Goal: Communication & Community: Answer question/provide support

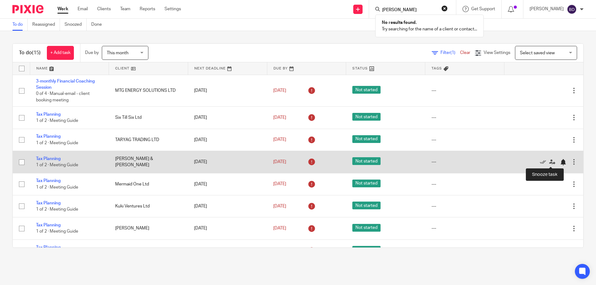
type input "daniel harrishhjjjjjjjj"
click at [560, 163] on div at bounding box center [563, 162] width 6 height 6
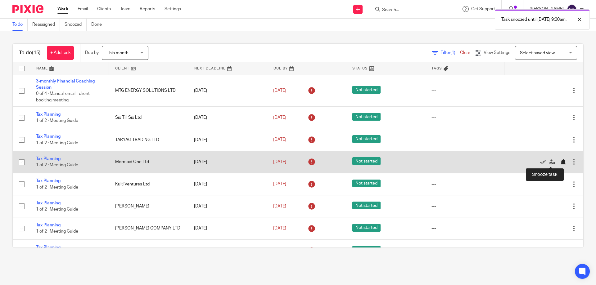
click at [560, 163] on div at bounding box center [563, 162] width 6 height 6
click at [51, 159] on link "Tax Planning" at bounding box center [48, 159] width 25 height 4
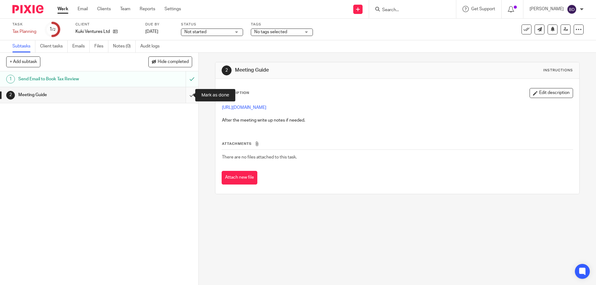
click at [185, 91] on input "submit" at bounding box center [99, 95] width 199 height 16
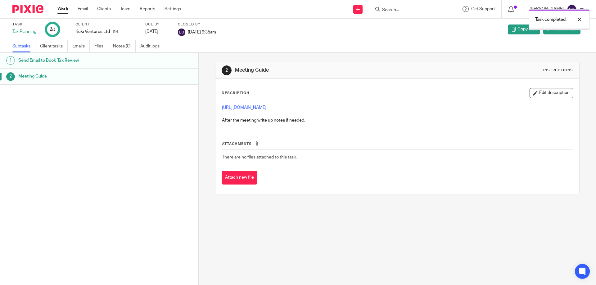
click at [64, 6] on link "Work" at bounding box center [62, 9] width 11 height 6
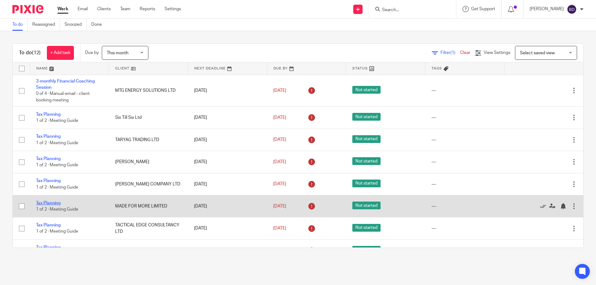
click at [52, 203] on link "Tax Planning" at bounding box center [48, 203] width 25 height 4
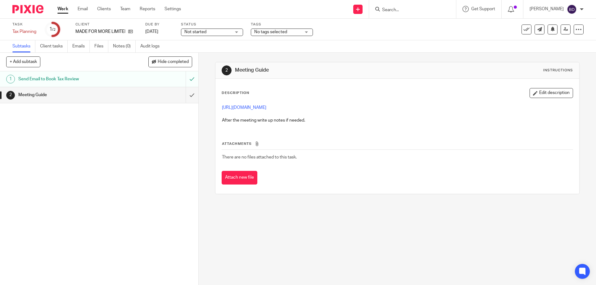
click at [61, 10] on link "Work" at bounding box center [62, 9] width 11 height 6
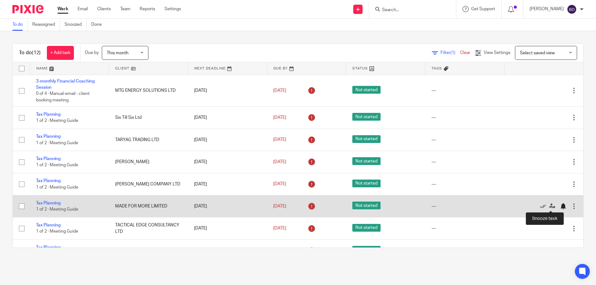
click at [560, 206] on div at bounding box center [563, 206] width 6 height 6
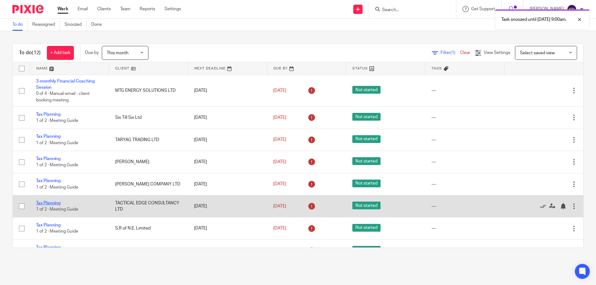
click at [54, 203] on link "Tax Planning" at bounding box center [48, 203] width 25 height 4
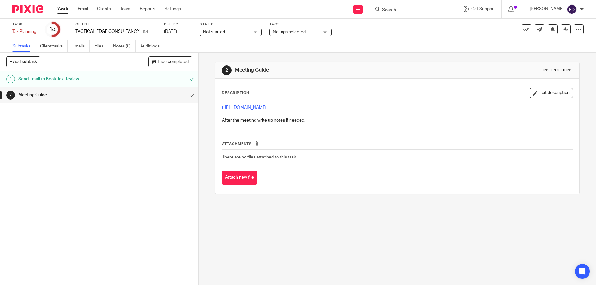
click at [58, 8] on link "Work" at bounding box center [62, 9] width 11 height 6
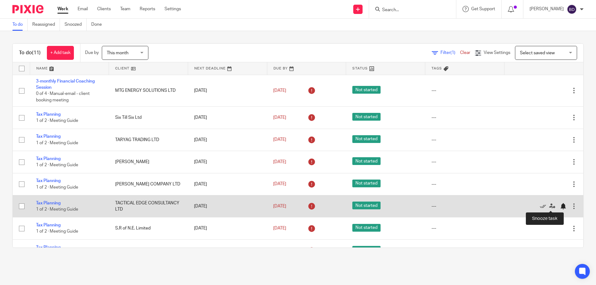
click at [560, 207] on div at bounding box center [563, 206] width 6 height 6
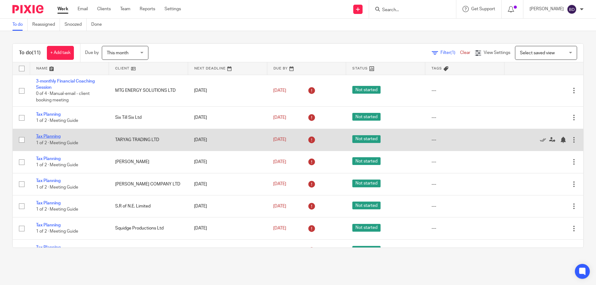
click at [48, 137] on link "Tax Planning" at bounding box center [48, 137] width 25 height 4
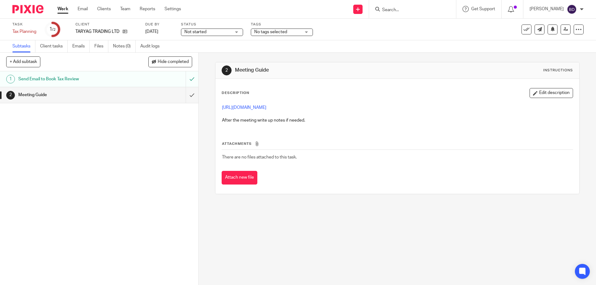
click at [66, 8] on link "Work" at bounding box center [62, 9] width 11 height 6
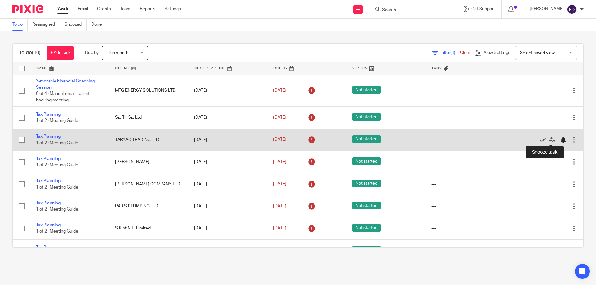
click at [560, 139] on div at bounding box center [563, 140] width 6 height 6
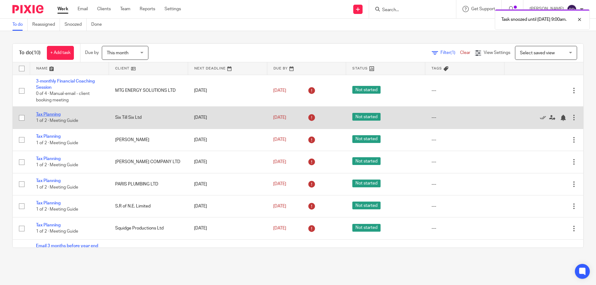
click at [52, 114] on link "Tax Planning" at bounding box center [48, 114] width 25 height 4
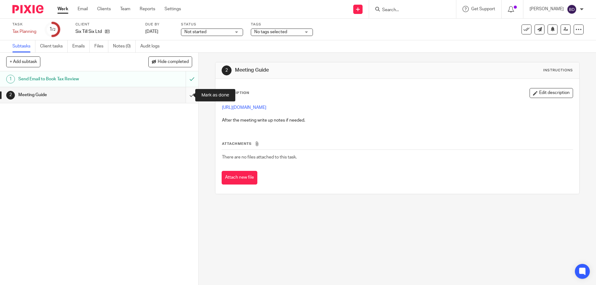
click at [188, 94] on input "submit" at bounding box center [99, 95] width 199 height 16
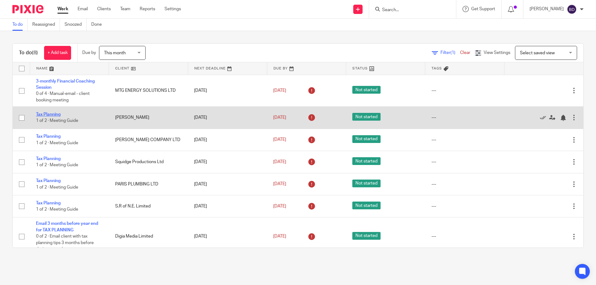
click at [51, 116] on link "Tax Planning" at bounding box center [48, 114] width 25 height 4
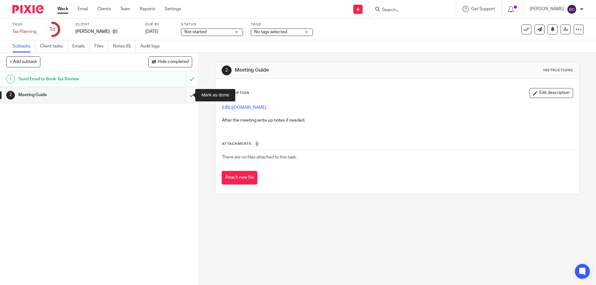
click at [185, 96] on input "submit" at bounding box center [99, 95] width 199 height 16
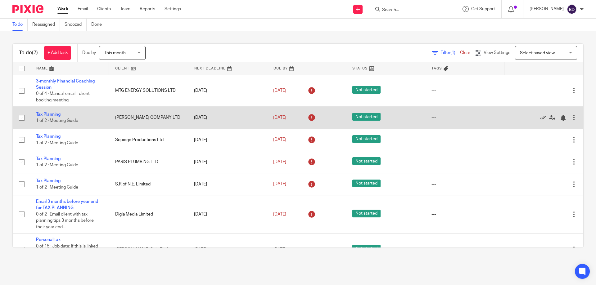
click at [53, 115] on link "Tax Planning" at bounding box center [48, 114] width 25 height 4
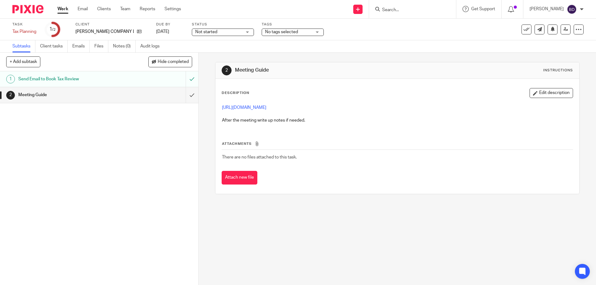
click at [62, 9] on link "Work" at bounding box center [62, 9] width 11 height 6
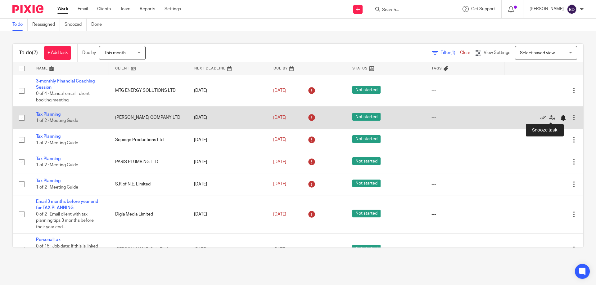
click at [560, 118] on div at bounding box center [563, 118] width 6 height 6
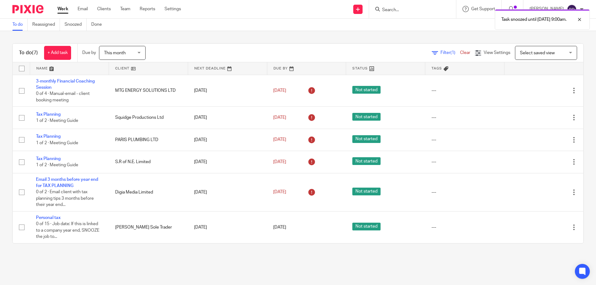
click at [409, 10] on div "Task snoozed until 31 Aug 2025 9:00am." at bounding box center [444, 18] width 292 height 24
click at [397, 10] on input "Search" at bounding box center [410, 10] width 56 height 6
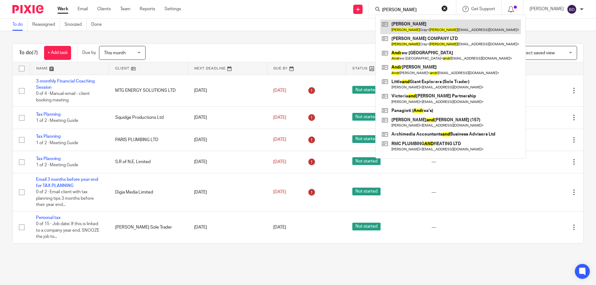
type input "andy"
click at [424, 25] on link at bounding box center [451, 27] width 141 height 14
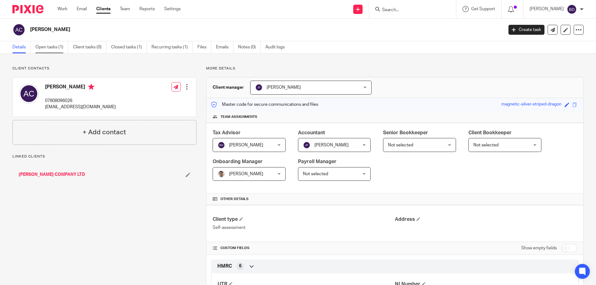
click at [46, 48] on link "Open tasks (1)" at bounding box center [51, 47] width 33 height 12
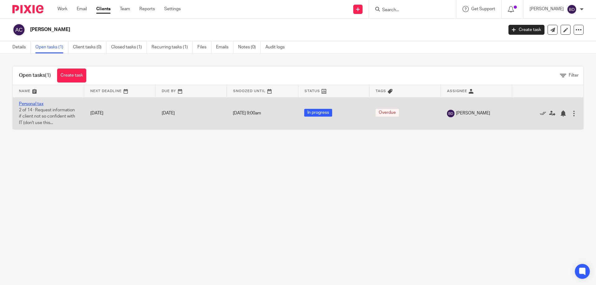
click at [32, 106] on link "Personal tax" at bounding box center [31, 104] width 25 height 4
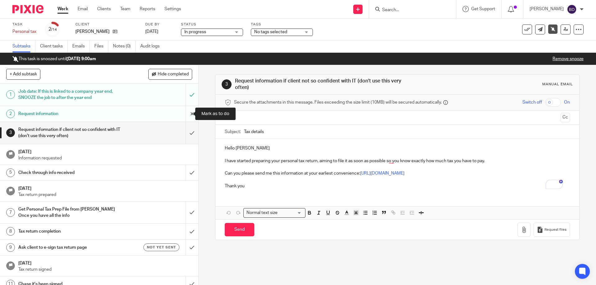
click at [184, 112] on input "submit" at bounding box center [99, 114] width 199 height 16
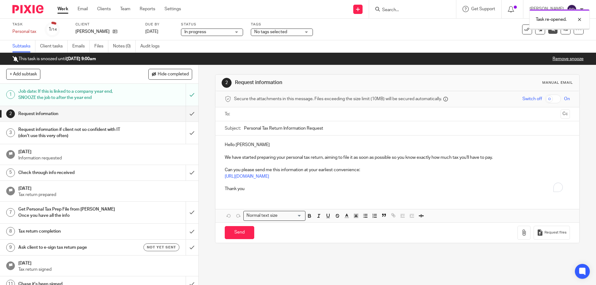
click at [255, 114] on input "text" at bounding box center [397, 114] width 322 height 7
click at [253, 145] on p "Hello Andy" at bounding box center [397, 146] width 345 height 6
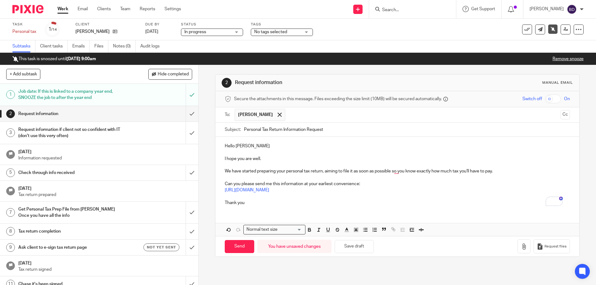
click at [496, 171] on p "We have started preparing your personal tax return, aiming to file it as soon a…" at bounding box center [397, 171] width 345 height 6
click at [367, 129] on input "Personal Tax Return Information Request" at bounding box center [407, 130] width 326 height 14
type input "Personal Tax Return Information Request 2024 2025"
click at [271, 170] on p "To enrich screen reader interactions, please activate Accessibility in Grammarl…" at bounding box center [397, 171] width 345 height 6
click at [364, 183] on p "Can you please send me this information at your earliest convenience:" at bounding box center [397, 184] width 345 height 6
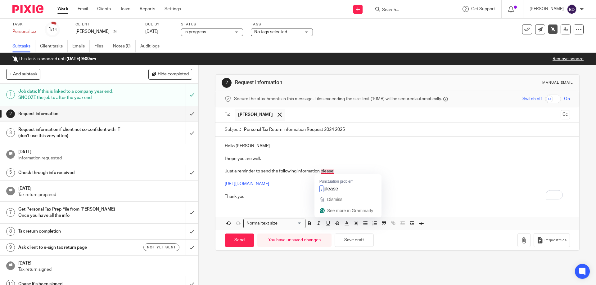
click at [326, 172] on p "Just a reminder to send the following information please:" at bounding box center [397, 171] width 345 height 6
click at [256, 198] on p "Thank you" at bounding box center [397, 197] width 345 height 6
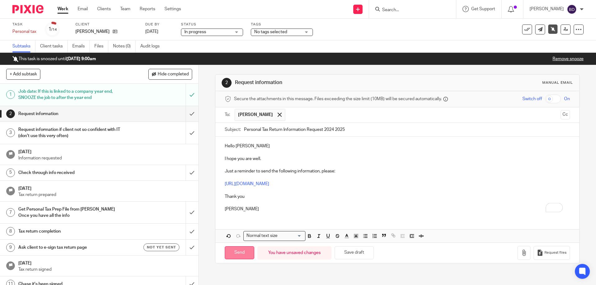
click at [237, 253] on input "Send" at bounding box center [240, 253] width 30 height 13
type input "Sent"
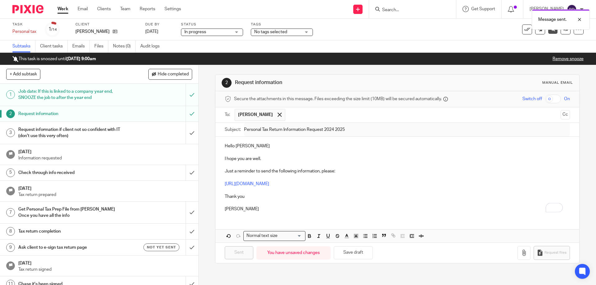
click at [62, 9] on link "Work" at bounding box center [62, 9] width 11 height 6
